Goal: Use online tool/utility: Utilize a website feature to perform a specific function

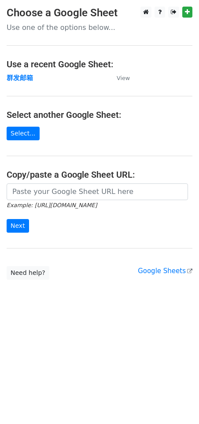
click at [30, 140] on link "Select..." at bounding box center [23, 134] width 33 height 14
click at [25, 140] on link "Select..." at bounding box center [23, 134] width 33 height 14
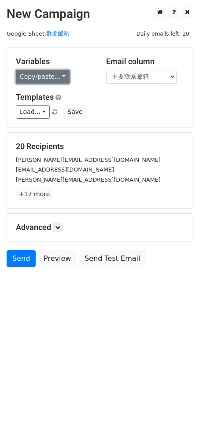
click at [51, 79] on link "Copy/paste..." at bounding box center [43, 77] width 54 height 14
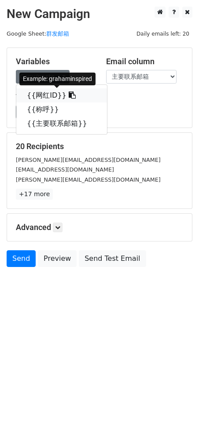
click at [44, 93] on link "{{网红ID}}" at bounding box center [61, 96] width 91 height 14
